Goal: Task Accomplishment & Management: Manage account settings

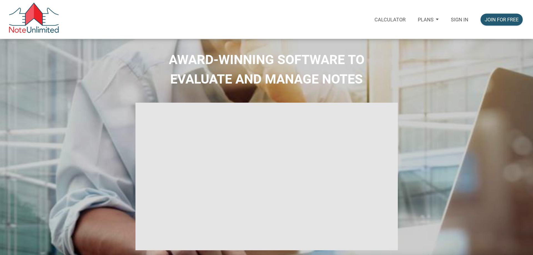
select select
type input "Introduction to new features"
select select
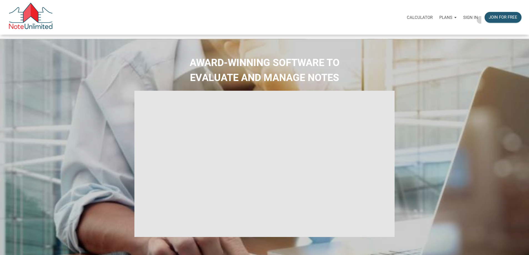
click at [463, 20] on p "Sign in" at bounding box center [470, 17] width 15 height 5
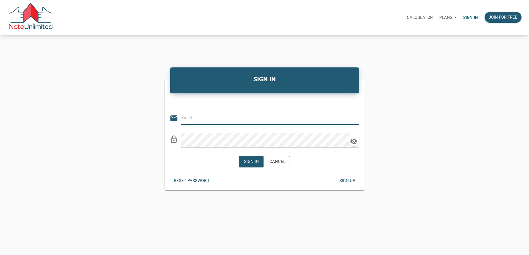
click at [208, 119] on input "email" at bounding box center [266, 118] width 170 height 13
type input "[PERSON_NAME][EMAIL_ADDRESS][DOMAIN_NAME]"
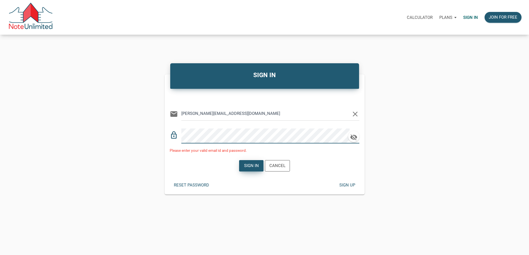
click at [249, 169] on div "Sign in" at bounding box center [251, 166] width 15 height 6
click at [162, 139] on div "SIGN IN Or Be Classical email [PERSON_NAME][EMAIL_ADDRESS][DOMAIN_NAME] clear l…" at bounding box center [265, 134] width 208 height 120
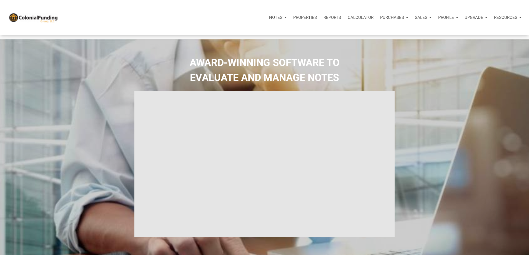
type input "Introduction to new features"
select select
click at [283, 20] on p "Purchases" at bounding box center [275, 17] width 13 height 5
click at [358, 36] on link "Offers" at bounding box center [384, 32] width 53 height 11
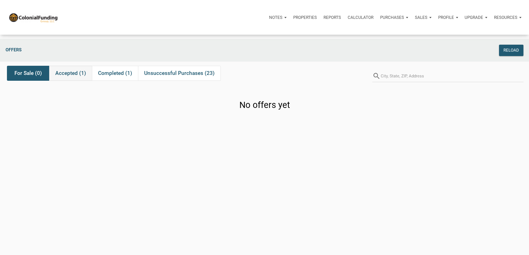
click at [70, 77] on span "Accepted (1)" at bounding box center [70, 73] width 31 height 7
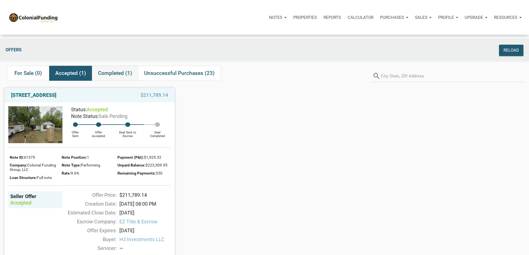
click at [113, 74] on span "Completed (1)" at bounding box center [115, 73] width 34 height 7
